Goal: Transaction & Acquisition: Purchase product/service

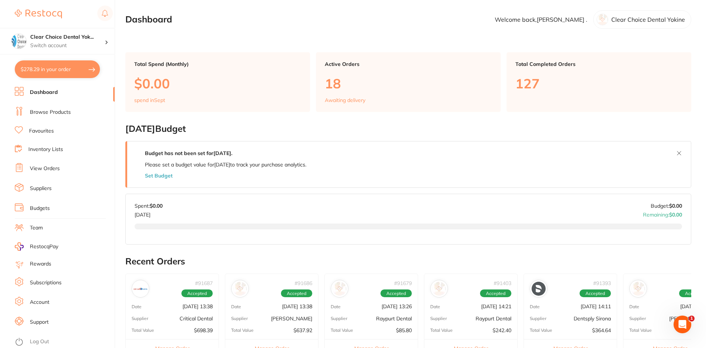
click at [82, 68] on button "$278.29 in your order" at bounding box center [57, 69] width 85 height 18
checkbox input "true"
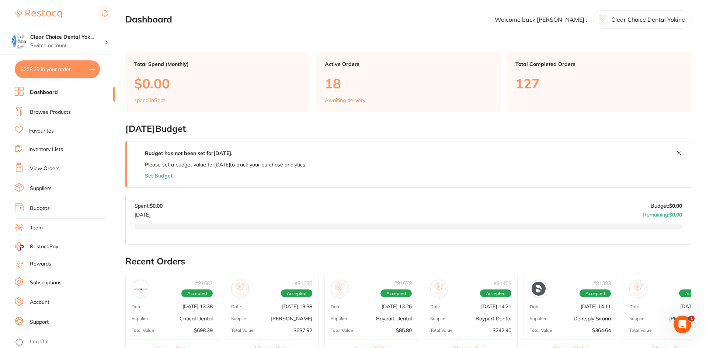
checkbox input "true"
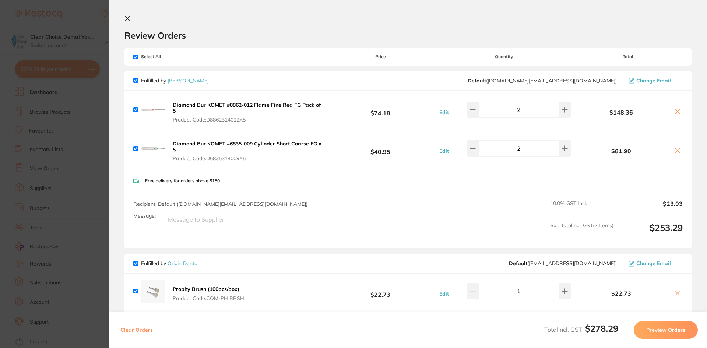
click at [81, 71] on section "Update RRP Set your pre negotiated price for this item. Item Agreed RRP (excl. …" at bounding box center [353, 174] width 707 height 348
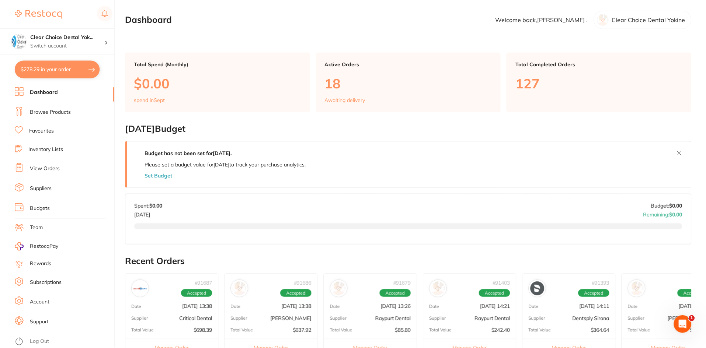
scroll to position [184, 0]
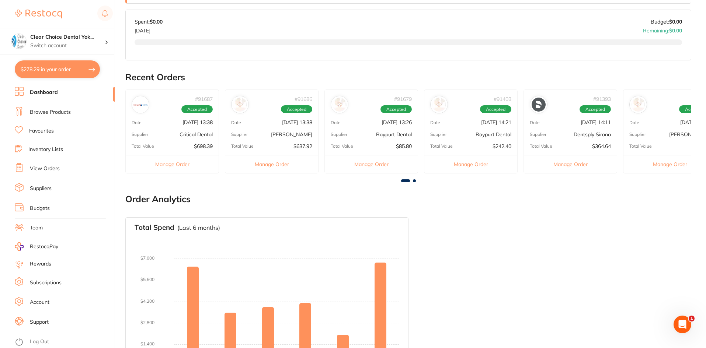
click at [47, 109] on link "Browse Products" at bounding box center [50, 112] width 41 height 7
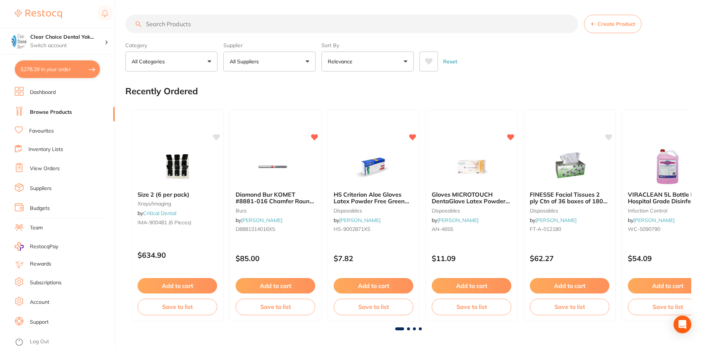
click at [171, 23] on input "search" at bounding box center [351, 24] width 452 height 18
click at [304, 61] on button "All Suppliers" at bounding box center [269, 62] width 92 height 20
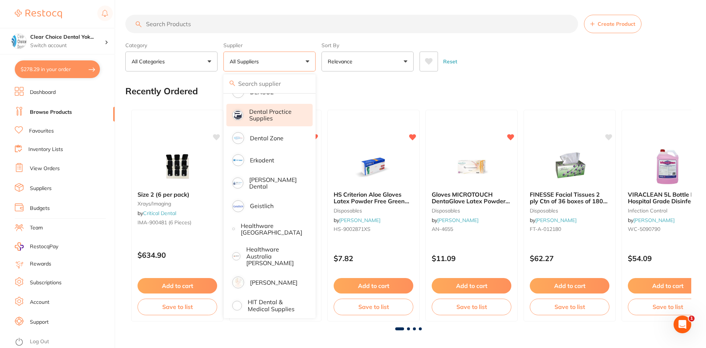
scroll to position [221, 0]
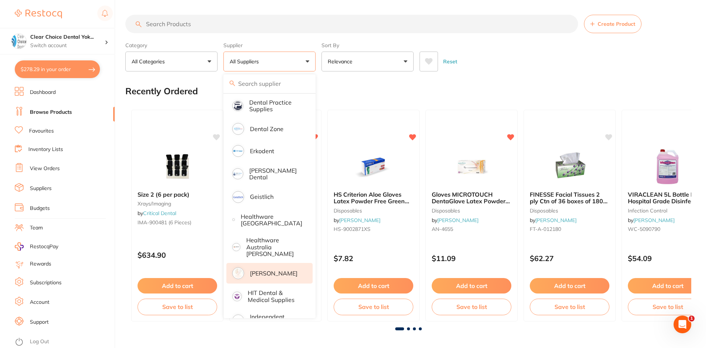
click at [257, 270] on p "[PERSON_NAME]" at bounding box center [274, 273] width 48 height 7
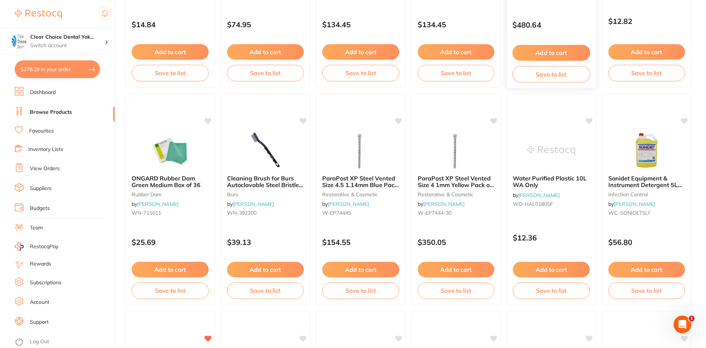
scroll to position [774, 0]
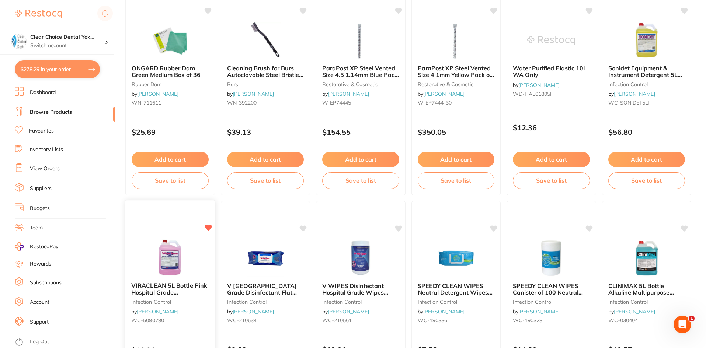
click at [192, 269] on img at bounding box center [170, 257] width 48 height 37
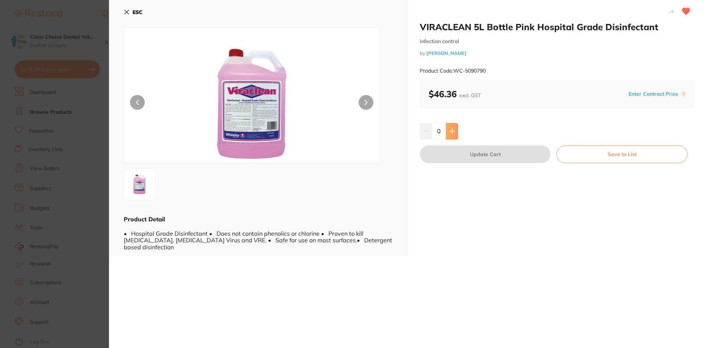
click at [452, 132] on icon at bounding box center [452, 131] width 5 height 5
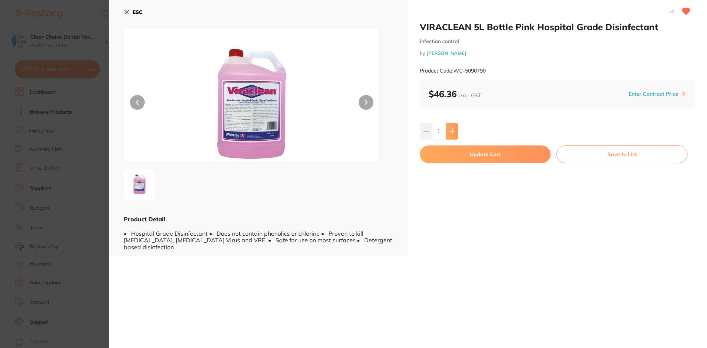
click at [452, 132] on icon at bounding box center [452, 131] width 5 height 5
type input "2"
click at [477, 154] on button "Update Cart" at bounding box center [485, 155] width 131 height 18
checkbox input "false"
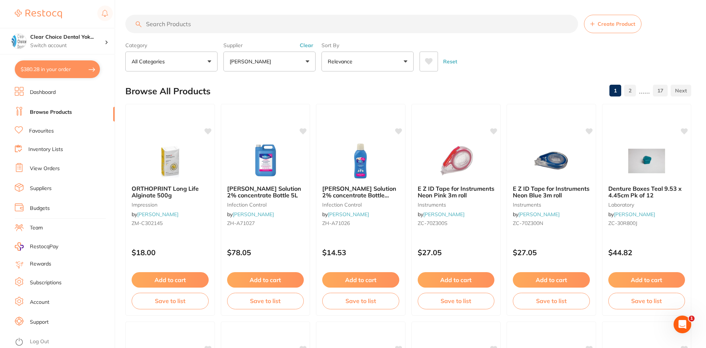
click at [169, 26] on input "search" at bounding box center [351, 24] width 452 height 18
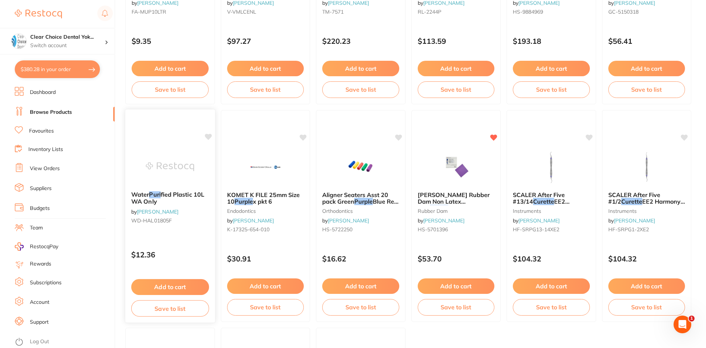
scroll to position [221, 0]
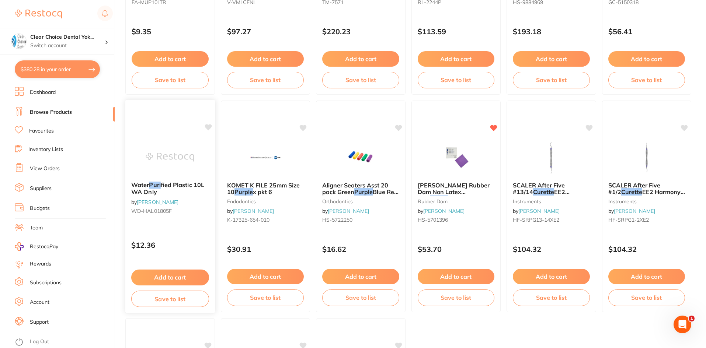
type input "steri pure"
click at [151, 188] on span "fied Plastic 10L WA Only" at bounding box center [167, 188] width 73 height 14
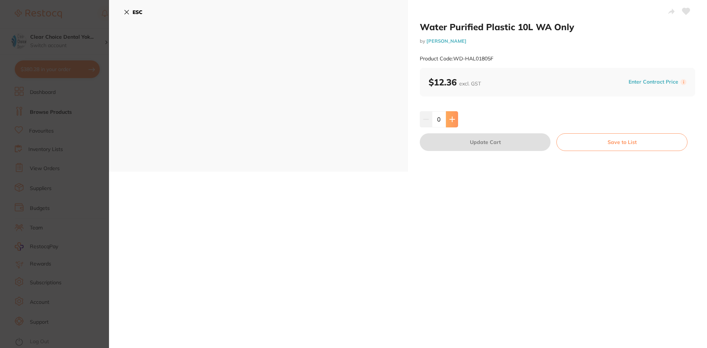
click at [452, 119] on icon at bounding box center [453, 119] width 6 height 6
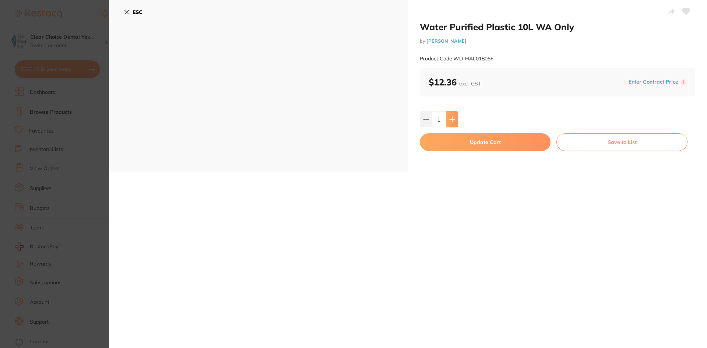
click at [452, 119] on icon at bounding box center [453, 119] width 6 height 6
type input "3"
click at [486, 143] on button "Update Cart" at bounding box center [485, 142] width 131 height 18
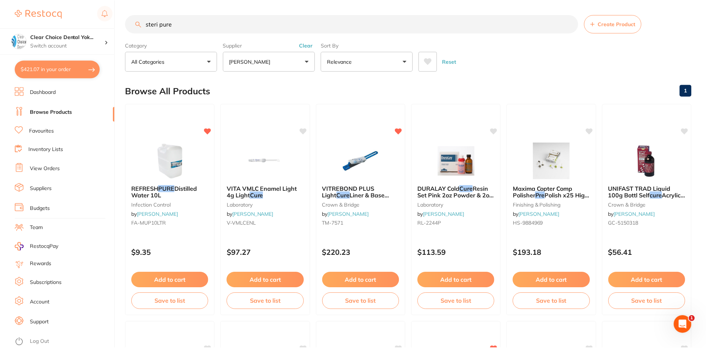
scroll to position [221, 0]
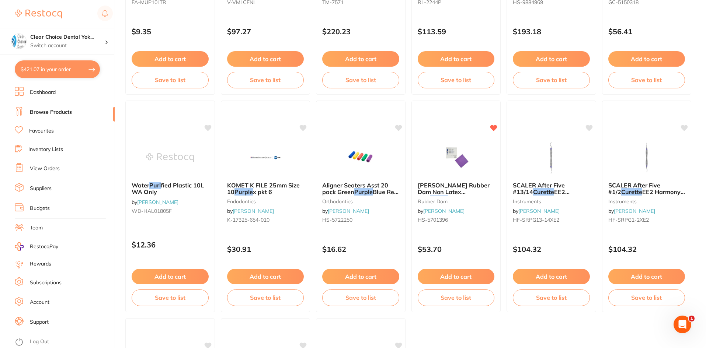
click at [86, 67] on button "$421.07 in your order" at bounding box center [57, 69] width 85 height 18
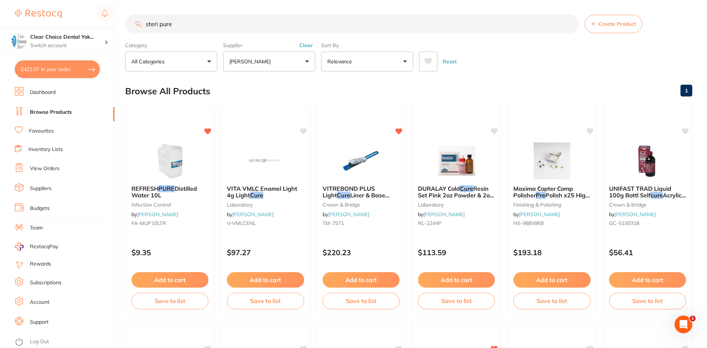
checkbox input "true"
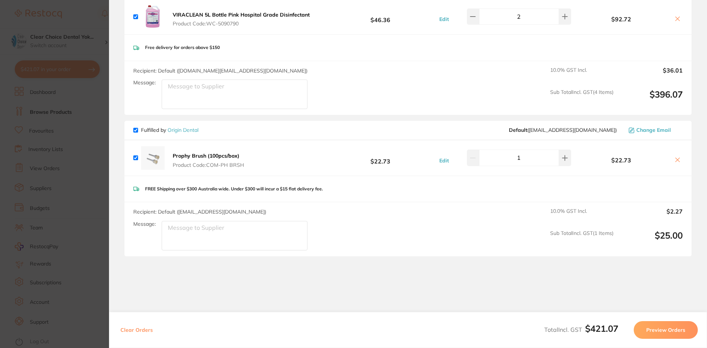
scroll to position [221, 0]
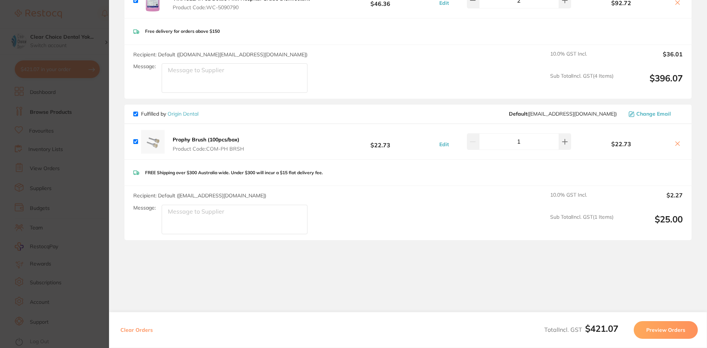
click at [677, 143] on icon at bounding box center [678, 144] width 4 height 4
click at [676, 145] on icon at bounding box center [678, 144] width 4 height 4
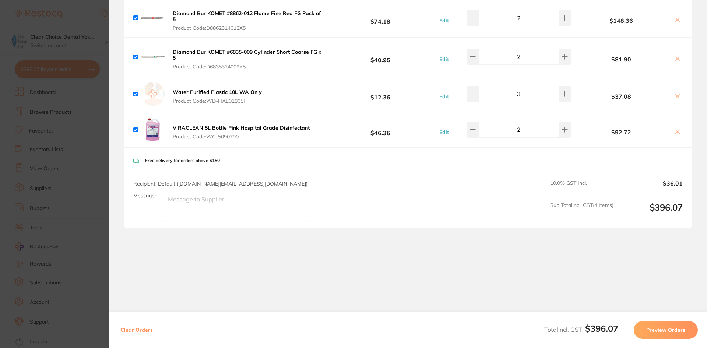
scroll to position [92, 0]
checkbox input "true"
click at [671, 333] on button "Preview Orders" at bounding box center [666, 330] width 64 height 18
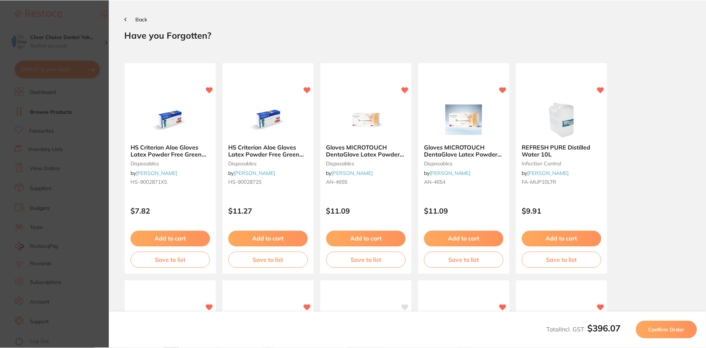
scroll to position [0, 0]
click at [667, 329] on span "Confirm Order" at bounding box center [668, 330] width 36 height 7
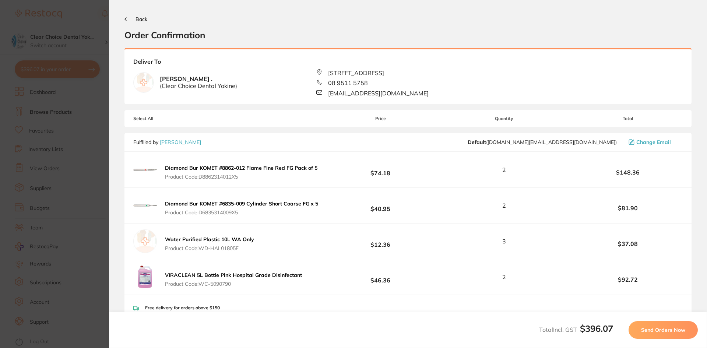
click at [674, 330] on span "Send Orders Now" at bounding box center [663, 330] width 44 height 7
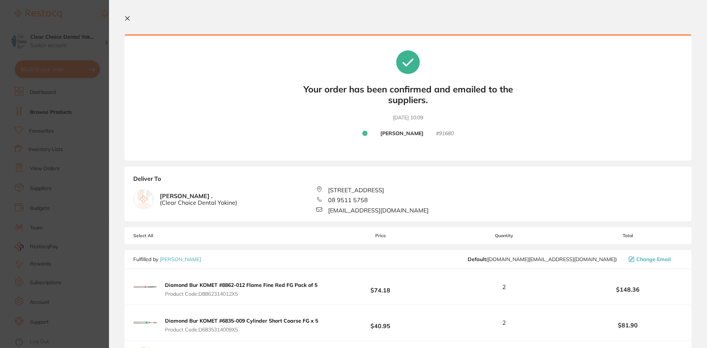
click at [87, 97] on section "Update RRP Set your pre negotiated price for this item. Item Agreed RRP (excl. …" at bounding box center [353, 174] width 707 height 348
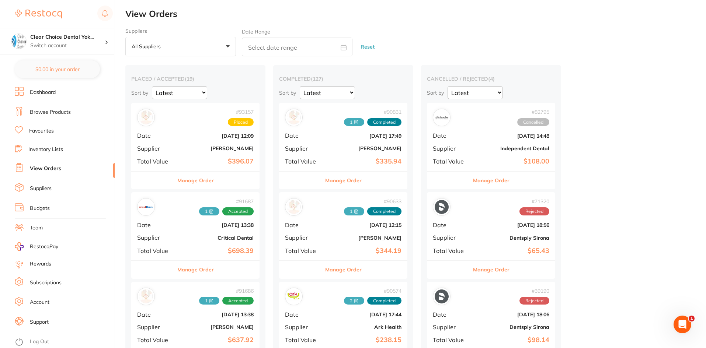
click at [46, 111] on link "Browse Products" at bounding box center [50, 112] width 41 height 7
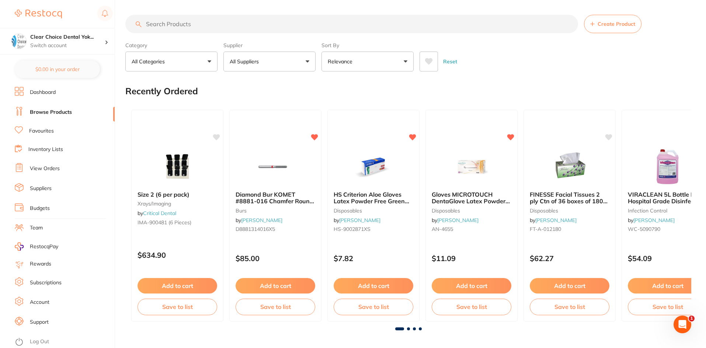
click at [163, 25] on input "search" at bounding box center [351, 24] width 452 height 18
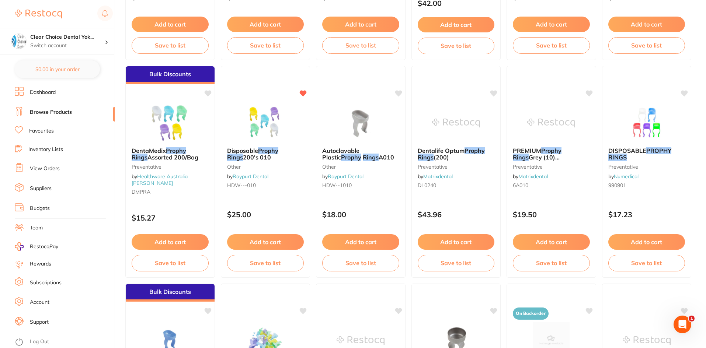
scroll to position [258, 0]
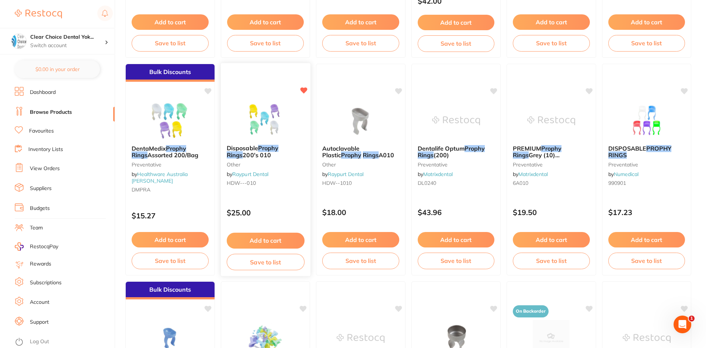
type input "ring prophy"
click at [258, 150] on span "Disposable" at bounding box center [241, 147] width 31 height 7
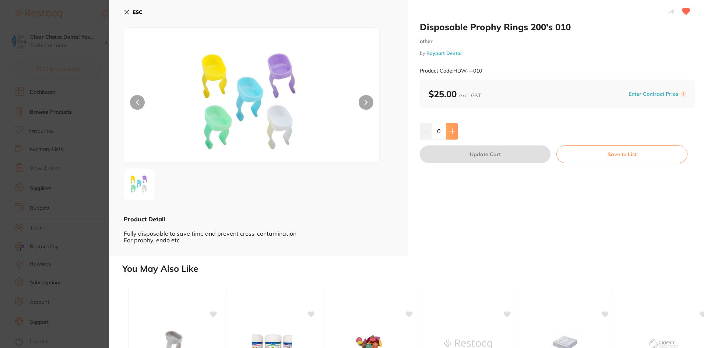
click at [451, 130] on icon at bounding box center [452, 131] width 5 height 5
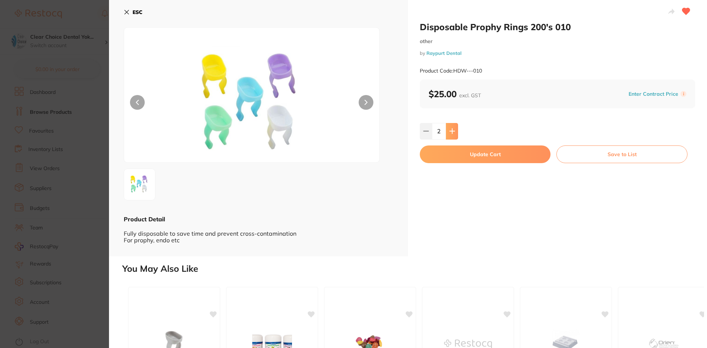
click at [451, 129] on icon at bounding box center [452, 131] width 5 height 5
type input "3"
click at [484, 155] on button "Update Cart" at bounding box center [485, 155] width 131 height 18
checkbox input "false"
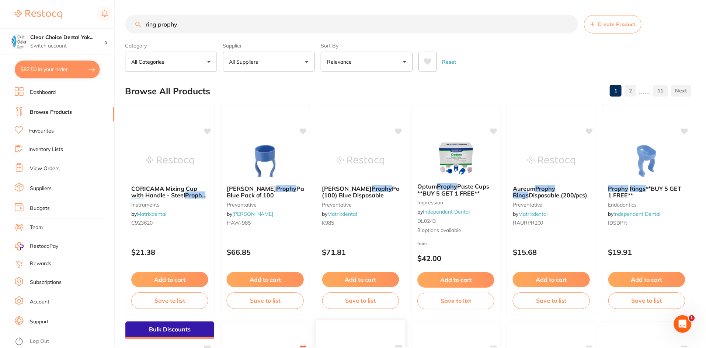
scroll to position [258, 0]
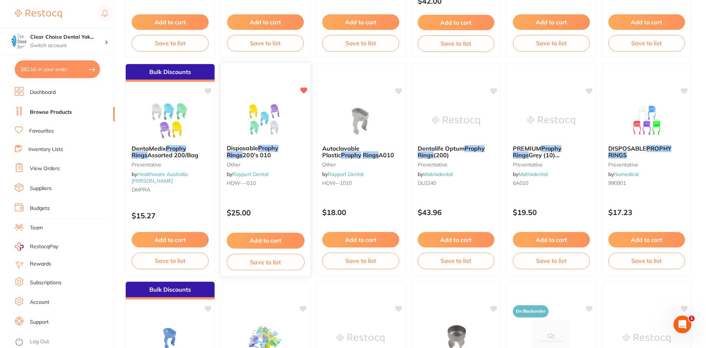
type textarea "Yellow Small Neo Drys x 2"
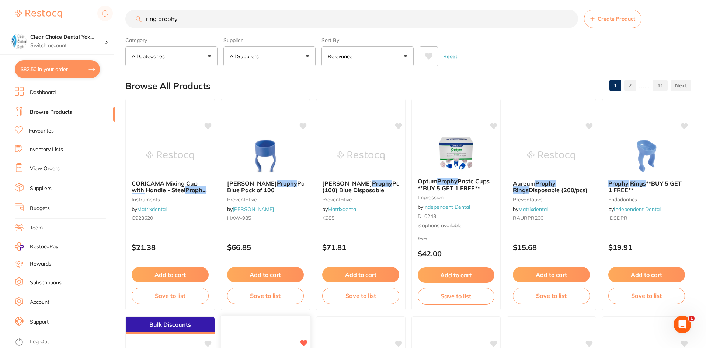
scroll to position [0, 0]
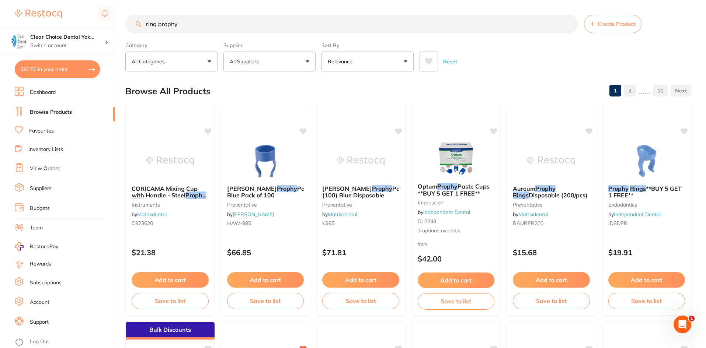
click at [192, 25] on input "ring prophy" at bounding box center [351, 24] width 452 height 18
type input "r"
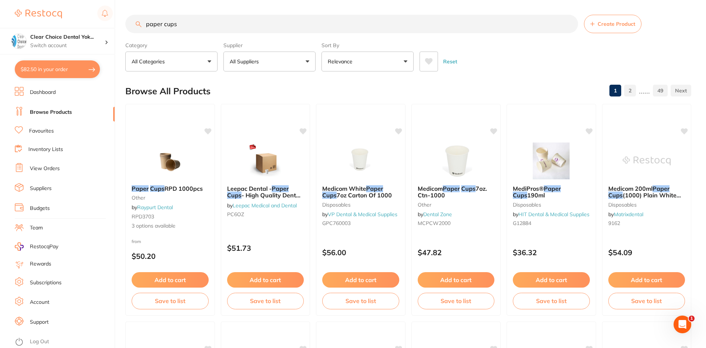
type input "paper cups"
click at [307, 60] on button "All Suppliers" at bounding box center [269, 62] width 92 height 20
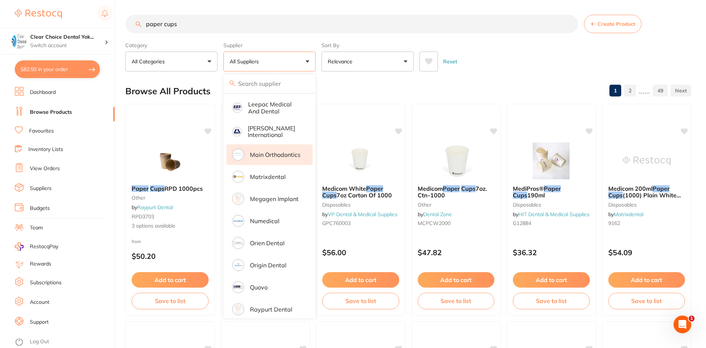
scroll to position [527, 0]
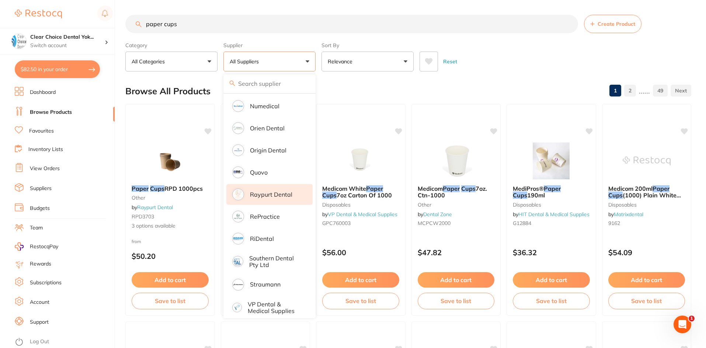
click at [290, 184] on li "Raypurt Dental" at bounding box center [269, 194] width 86 height 21
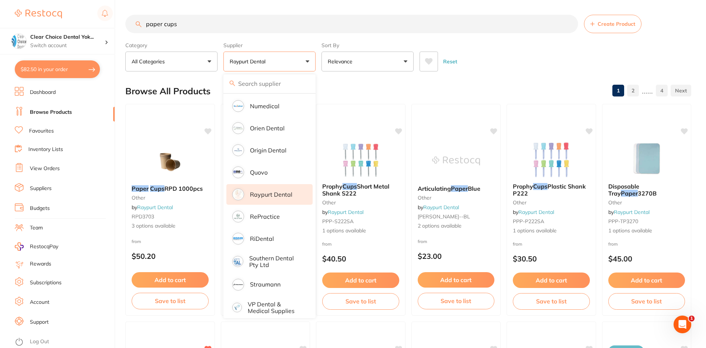
scroll to position [0, 0]
click at [523, 60] on div "Reset" at bounding box center [552, 59] width 266 height 26
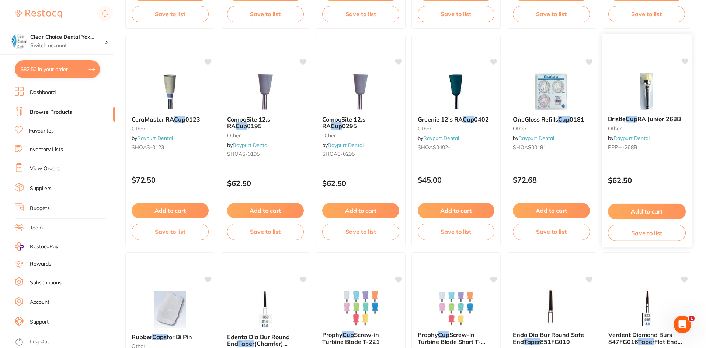
scroll to position [737, 0]
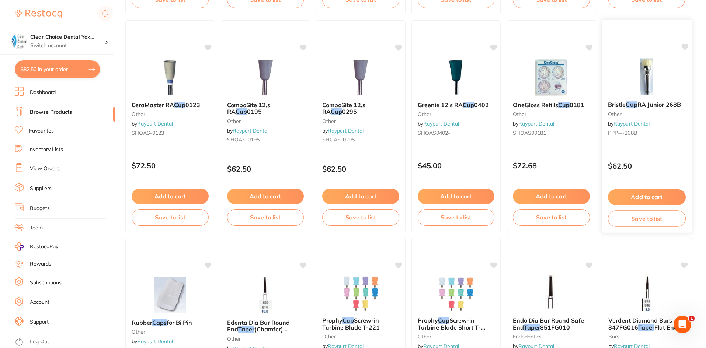
click at [639, 195] on button "Add to cart" at bounding box center [646, 197] width 78 height 16
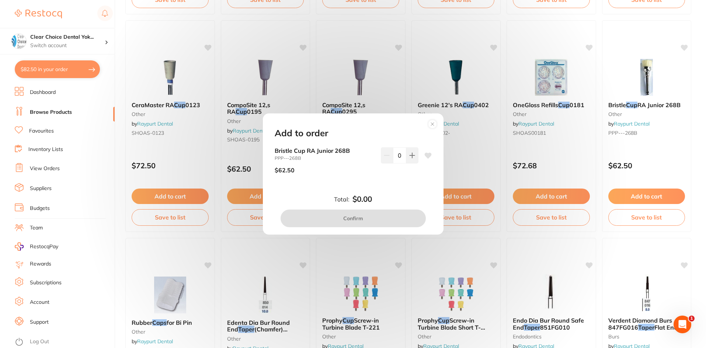
scroll to position [0, 0]
click at [409, 155] on icon at bounding box center [412, 156] width 6 height 6
type input "1"
click at [376, 216] on button "Confirm" at bounding box center [352, 219] width 145 height 18
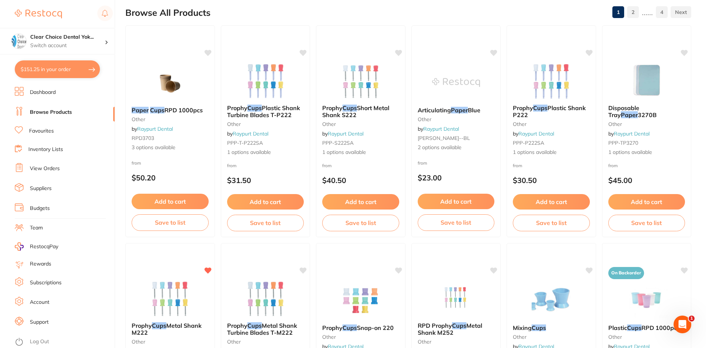
scroll to position [74, 0]
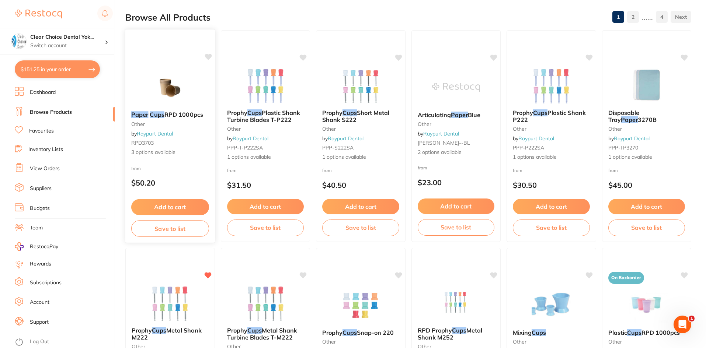
click at [157, 147] on div "Paper Cups RPD 1000pcs other by Raypurt Dental RPD3703 3 options available" at bounding box center [170, 133] width 90 height 57
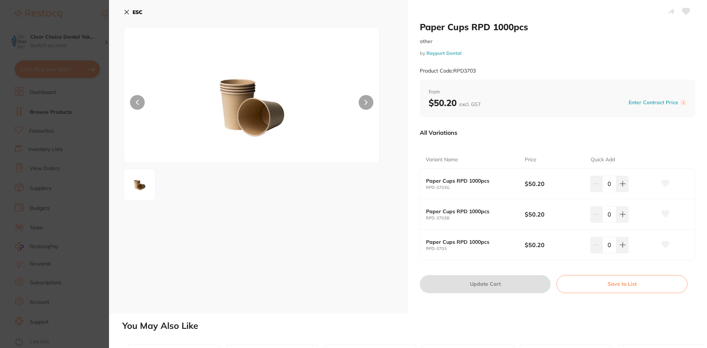
click at [366, 102] on icon at bounding box center [366, 102] width 2 height 4
click at [365, 102] on icon at bounding box center [366, 102] width 3 height 5
click at [366, 106] on button at bounding box center [366, 102] width 15 height 15
click at [620, 185] on icon at bounding box center [623, 184] width 6 height 6
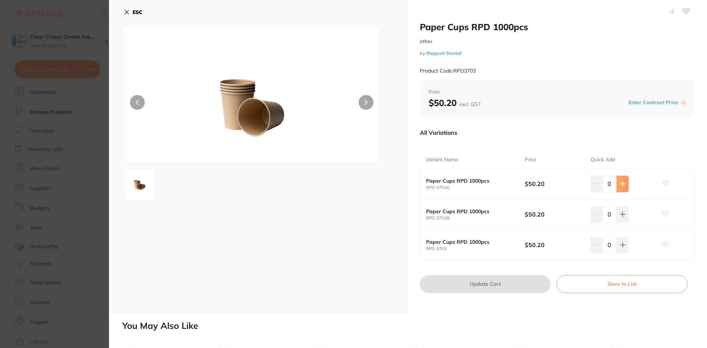
type input "1"
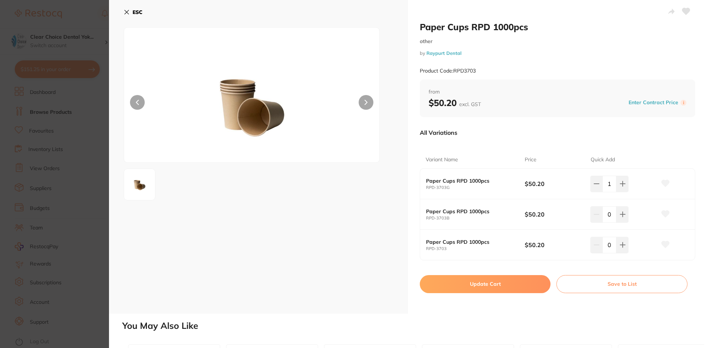
click at [501, 287] on button "Update Cart" at bounding box center [485, 284] width 131 height 18
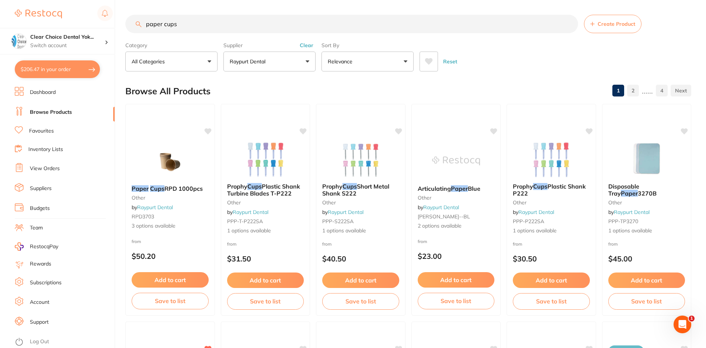
click at [186, 21] on input "paper cups" at bounding box center [351, 24] width 452 height 18
type input "p"
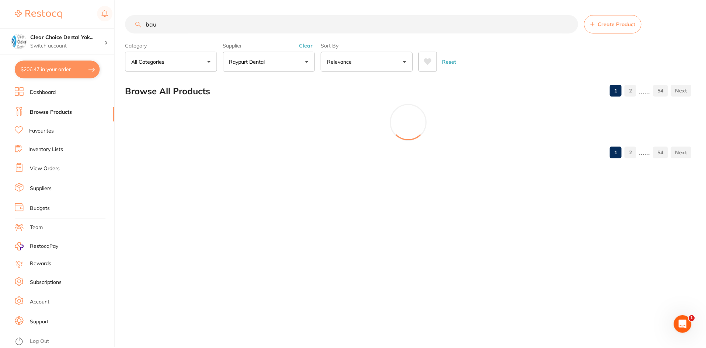
scroll to position [121, 0]
type input "b"
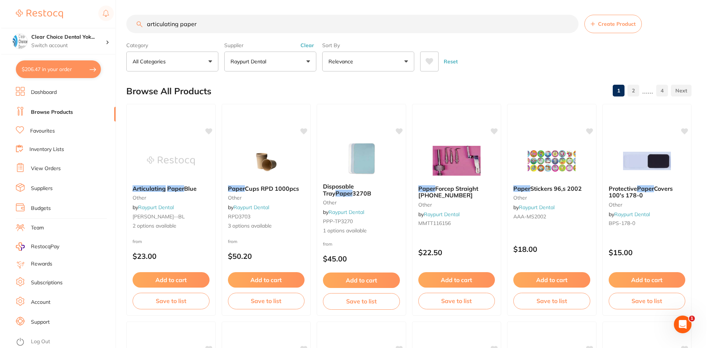
scroll to position [0, 0]
type input "articulating paper"
click at [155, 190] on em "Articulating" at bounding box center [148, 188] width 34 height 7
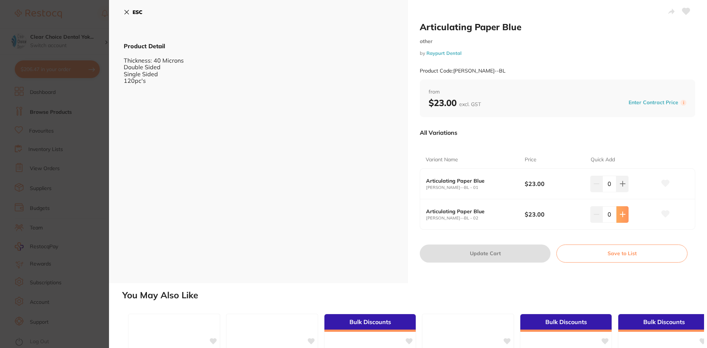
click at [620, 214] on icon at bounding box center [623, 214] width 6 height 6
type input "1"
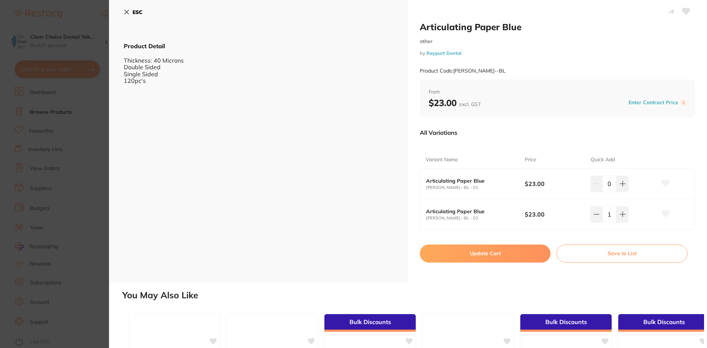
click at [484, 252] on button "Update Cart" at bounding box center [485, 254] width 131 height 18
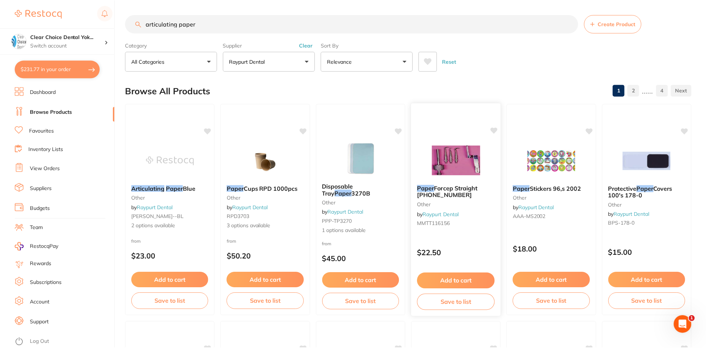
scroll to position [1, 0]
click at [177, 24] on input "articulating paper" at bounding box center [351, 23] width 452 height 18
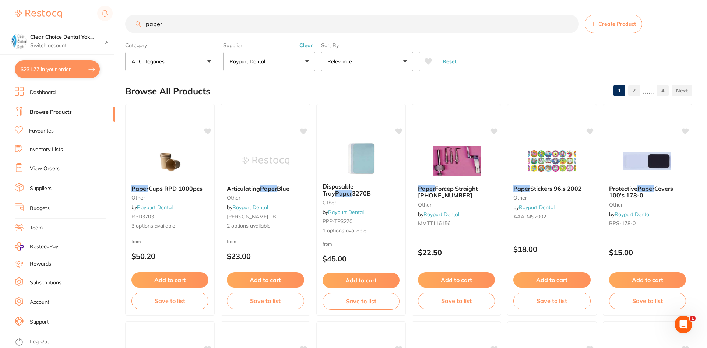
click at [177, 24] on input "paper" at bounding box center [352, 24] width 454 height 18
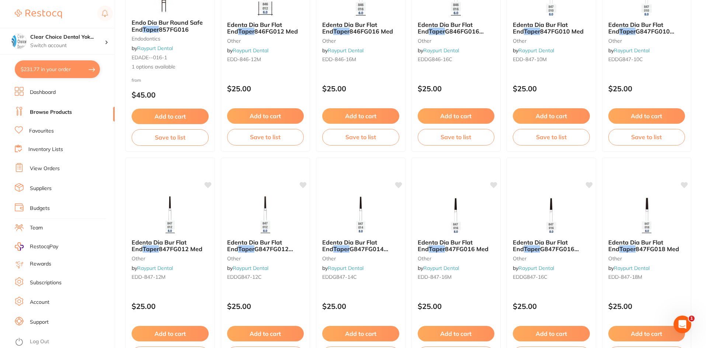
scroll to position [1748, 0]
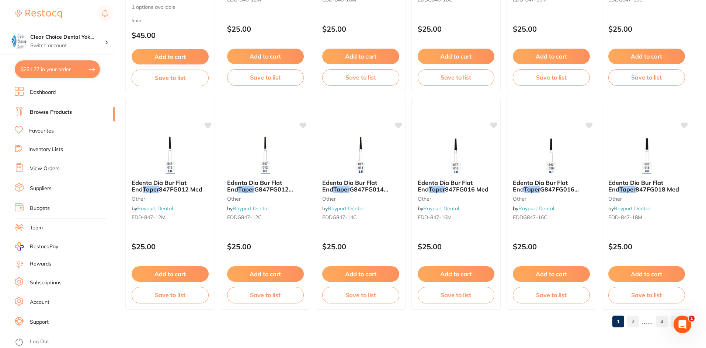
type input "paper towel"
click at [632, 322] on link "2" at bounding box center [633, 321] width 12 height 15
click at [642, 321] on link "3" at bounding box center [644, 321] width 12 height 15
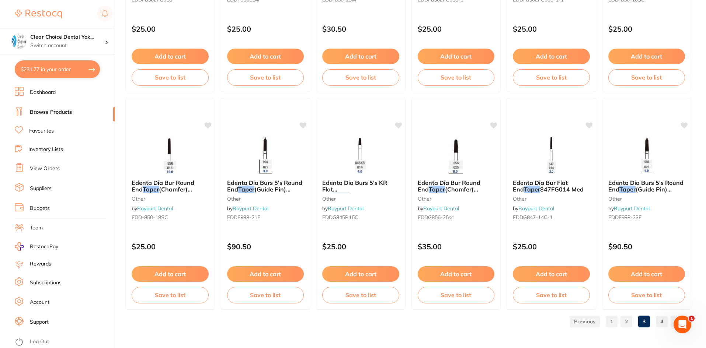
click at [661, 320] on link "4" at bounding box center [661, 321] width 12 height 15
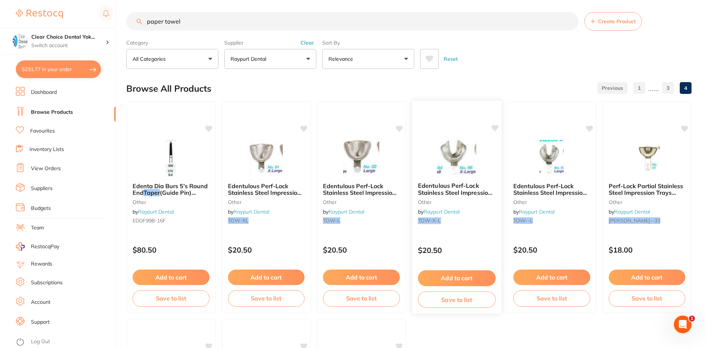
scroll to position [0, 0]
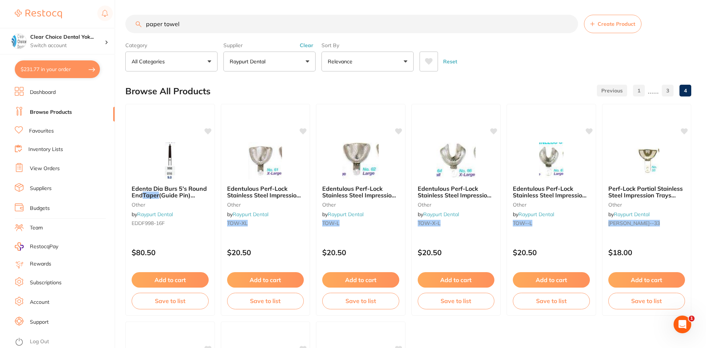
click at [75, 67] on button "$231.77 in your order" at bounding box center [57, 69] width 85 height 18
checkbox input "true"
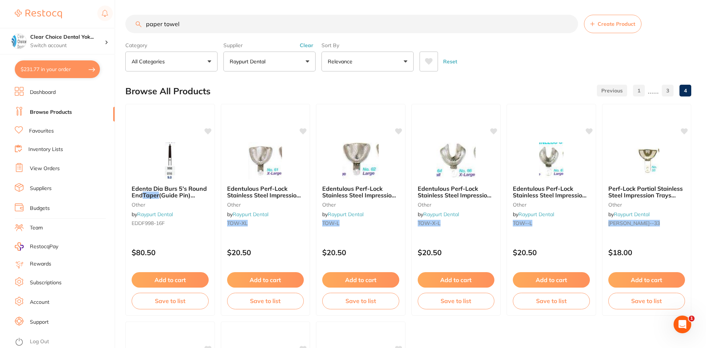
checkbox input "true"
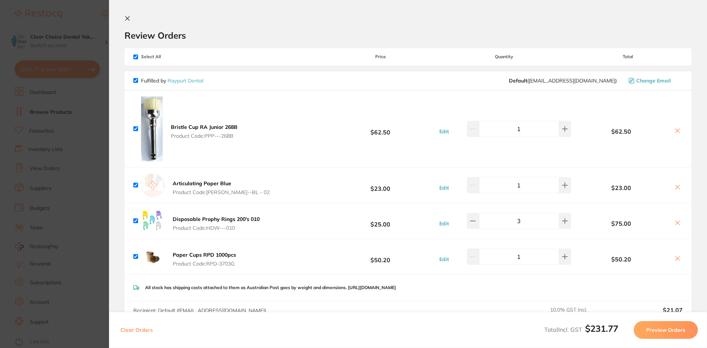
click at [671, 330] on button "Preview Orders" at bounding box center [666, 330] width 64 height 18
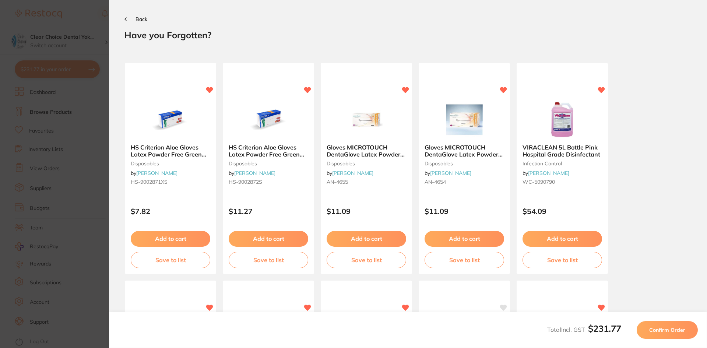
click at [670, 328] on span "Confirm Order" at bounding box center [668, 330] width 36 height 7
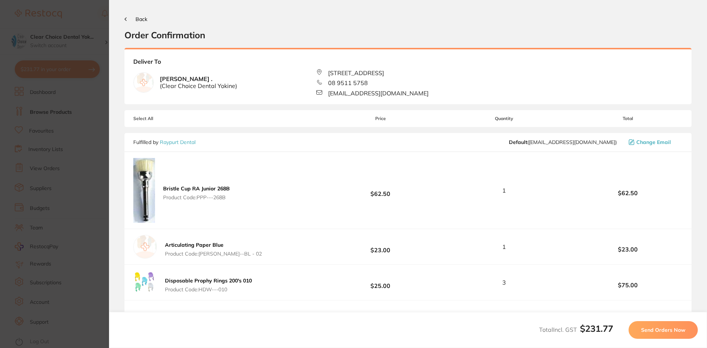
click at [670, 328] on span "Send Orders Now" at bounding box center [663, 330] width 44 height 7
